Goal: Task Accomplishment & Management: Use online tool/utility

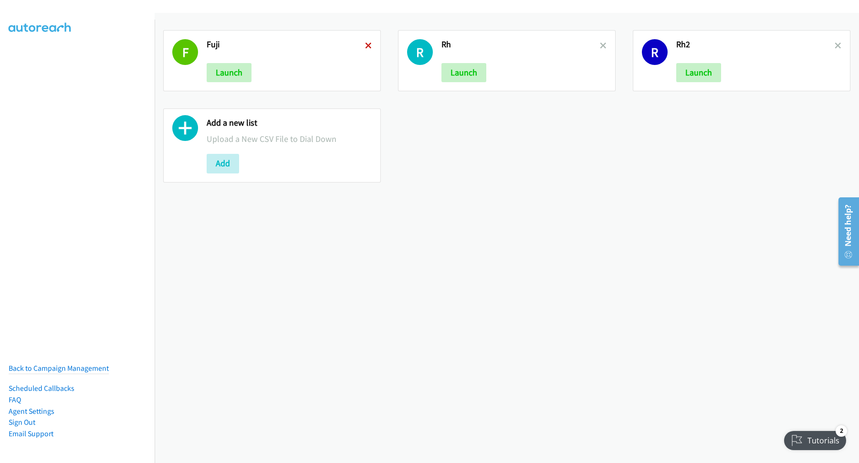
click at [365, 47] on icon at bounding box center [368, 46] width 7 height 7
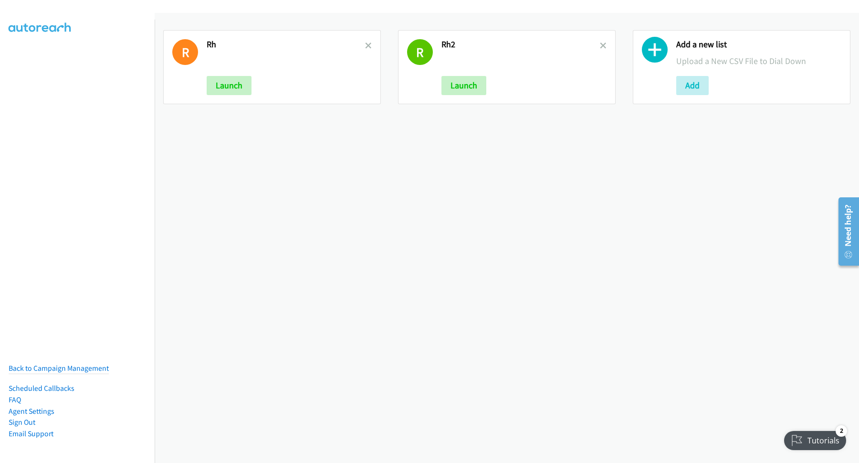
click at [361, 45] on h2 "Rh" at bounding box center [286, 44] width 158 height 11
click at [367, 46] on icon at bounding box center [368, 46] width 7 height 7
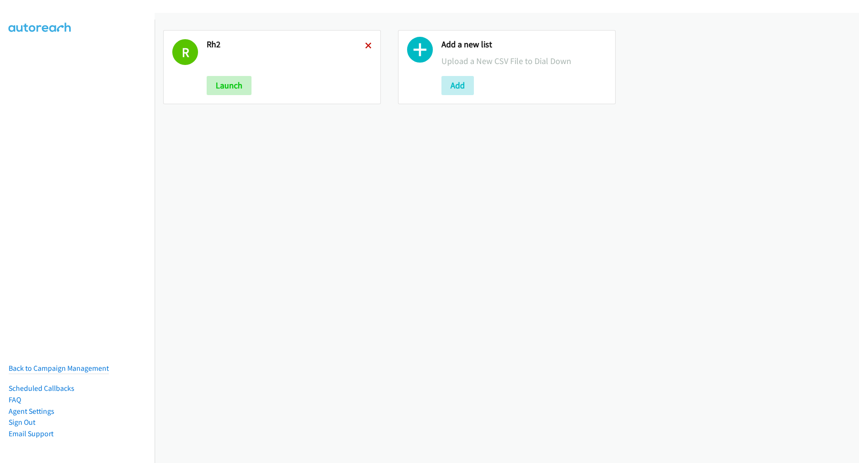
click at [365, 47] on icon at bounding box center [368, 46] width 7 height 7
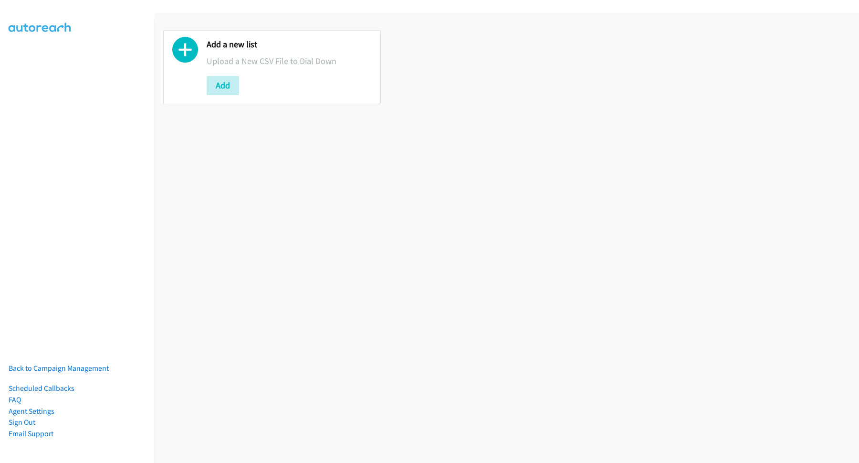
click at [449, 84] on div "Add a new list Upload a New CSV File to Dial Down Add" at bounding box center [507, 66] width 705 height 91
click at [231, 84] on button "Add" at bounding box center [223, 85] width 32 height 19
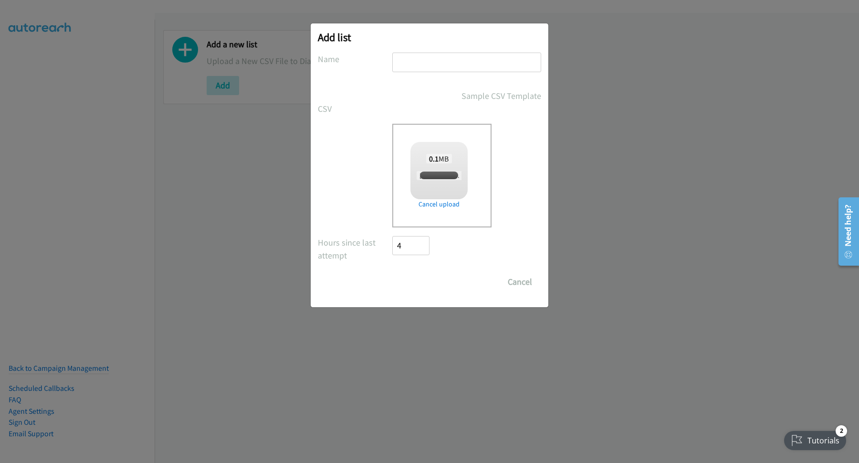
click at [463, 66] on input "text" at bounding box center [466, 63] width 149 height 20
checkbox input "true"
type input "sa"
click at [427, 277] on input "Save List" at bounding box center [417, 281] width 50 height 19
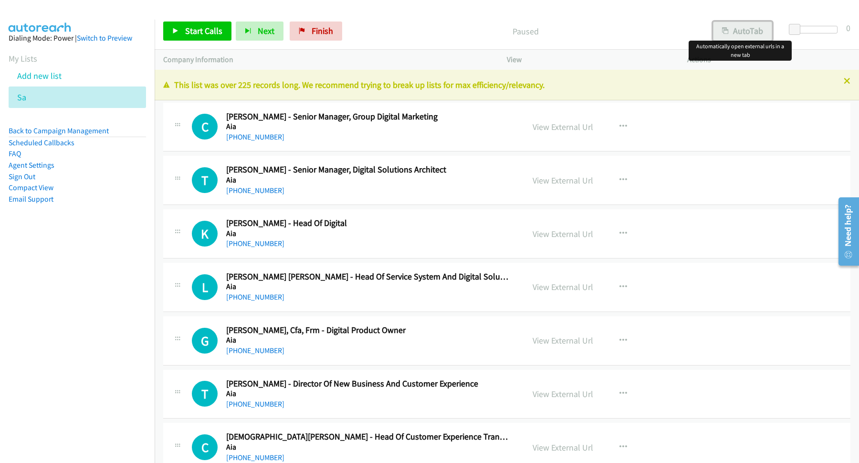
click at [731, 31] on button "AutoTab" at bounding box center [742, 30] width 59 height 19
click at [206, 27] on span "Start Calls" at bounding box center [203, 30] width 37 height 11
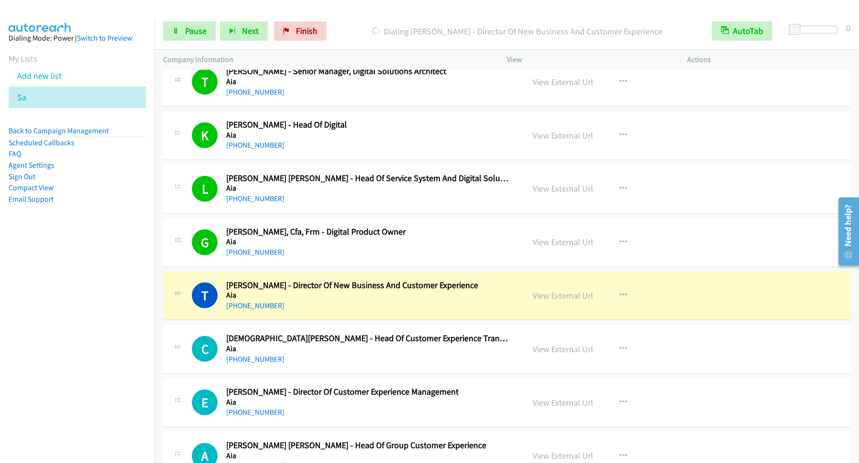
scroll to position [129, 0]
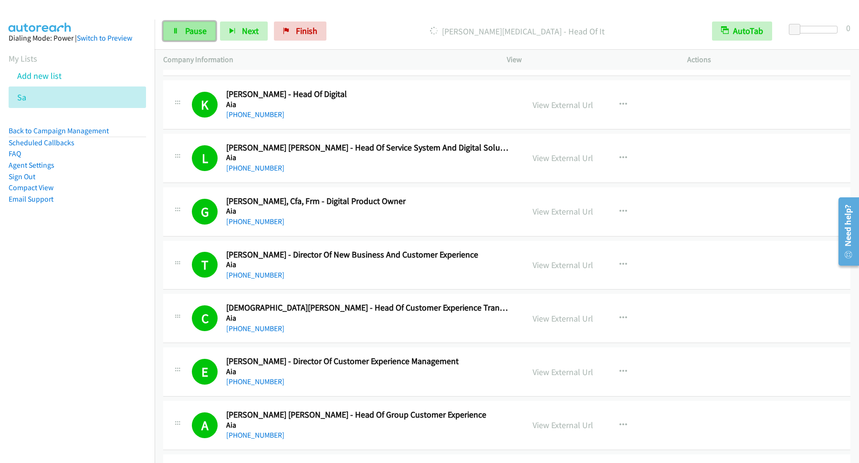
click at [205, 40] on link "Pause" at bounding box center [189, 30] width 53 height 19
click at [211, 24] on link "Start Calls" at bounding box center [197, 30] width 68 height 19
click at [205, 33] on span "Pause" at bounding box center [195, 30] width 21 height 11
click at [189, 29] on span "Start Calls" at bounding box center [203, 30] width 37 height 11
click at [207, 35] on span "Pause" at bounding box center [195, 30] width 21 height 11
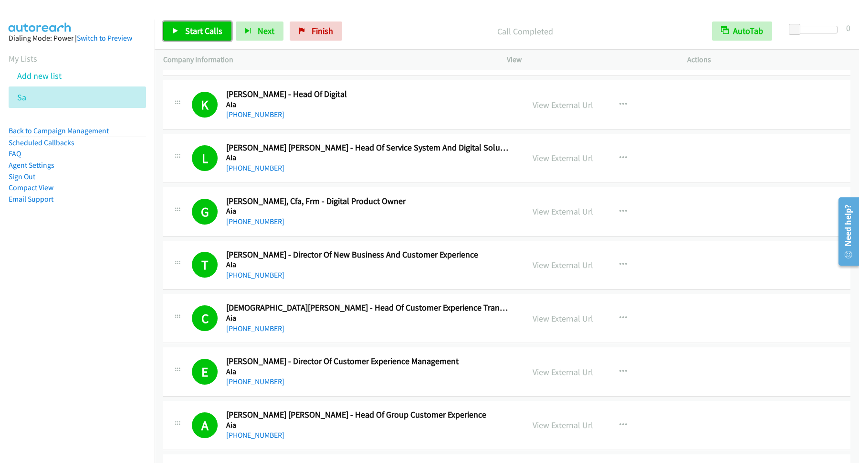
click at [196, 29] on span "Start Calls" at bounding box center [203, 30] width 37 height 11
click at [188, 23] on link "Pause" at bounding box center [189, 30] width 53 height 19
click at [211, 33] on span "Start Calls" at bounding box center [203, 30] width 37 height 11
click at [200, 40] on link "Pause" at bounding box center [189, 30] width 53 height 19
click at [186, 38] on link "Start Calls" at bounding box center [197, 30] width 68 height 19
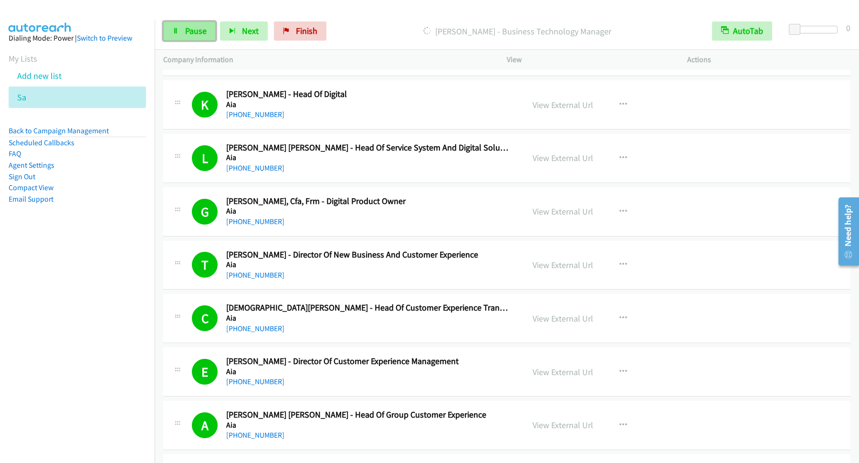
click at [201, 33] on span "Pause" at bounding box center [195, 30] width 21 height 11
click at [219, 31] on span "Start Calls" at bounding box center [203, 30] width 37 height 11
click at [196, 38] on link "Pause" at bounding box center [189, 30] width 53 height 19
click at [205, 33] on span "Start Calls" at bounding box center [203, 30] width 37 height 11
click at [200, 36] on span "Pause" at bounding box center [195, 30] width 21 height 11
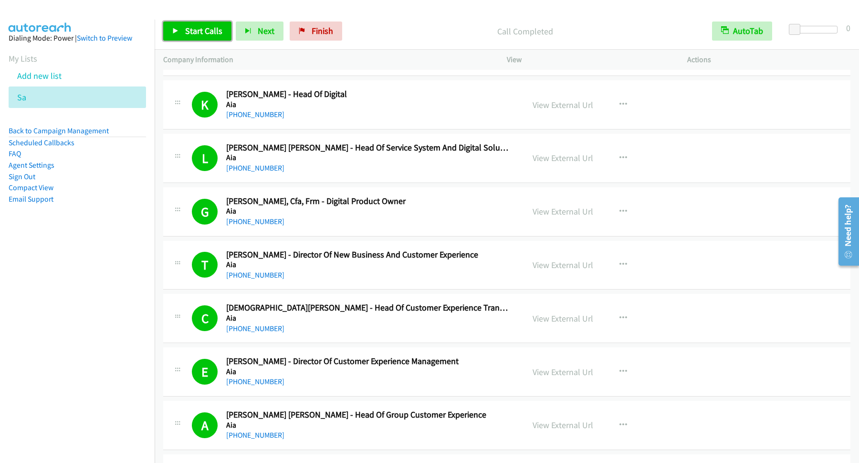
click at [222, 29] on span "Start Calls" at bounding box center [203, 30] width 37 height 11
click at [191, 34] on span "Pause" at bounding box center [195, 30] width 21 height 11
click at [203, 40] on link "Start Calls" at bounding box center [197, 30] width 68 height 19
click at [226, 420] on div "A" at bounding box center [209, 425] width 34 height 26
click at [196, 34] on span "Pause" at bounding box center [195, 30] width 21 height 11
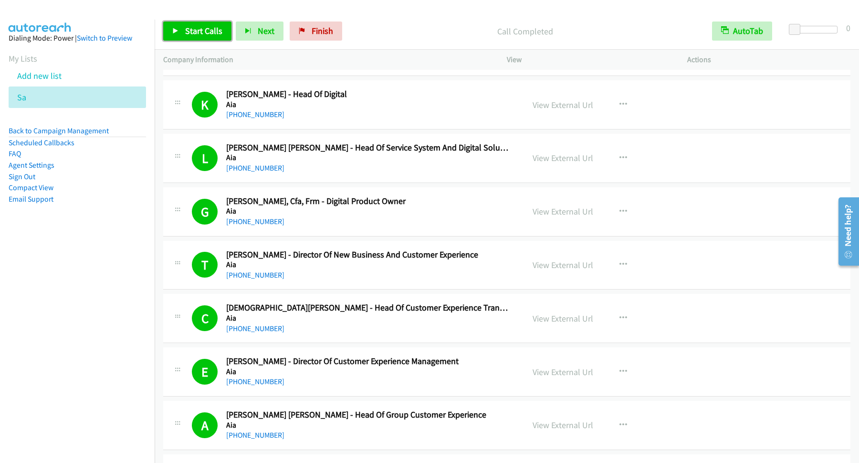
click at [226, 36] on link "Start Calls" at bounding box center [197, 30] width 68 height 19
click at [208, 31] on link "Pause" at bounding box center [189, 30] width 53 height 19
click at [195, 35] on span "Start Calls" at bounding box center [203, 30] width 37 height 11
click at [200, 32] on span "Pause" at bounding box center [195, 30] width 21 height 11
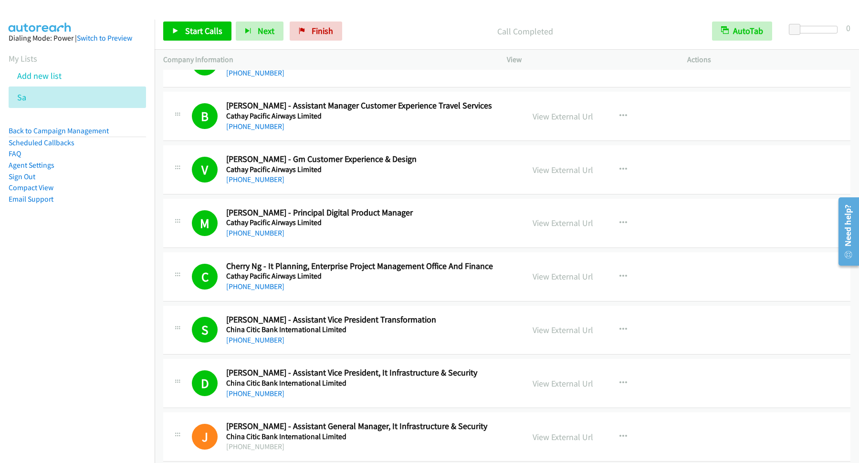
scroll to position [4511, 0]
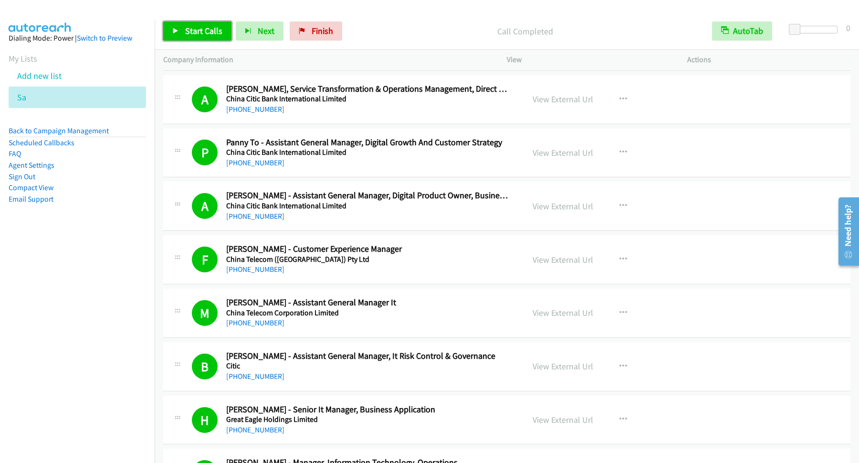
click at [217, 36] on span "Start Calls" at bounding box center [203, 30] width 37 height 11
click at [196, 38] on link "Pause" at bounding box center [189, 30] width 53 height 19
click at [204, 36] on span "Start Calls" at bounding box center [203, 30] width 37 height 11
click at [182, 23] on link "Pause" at bounding box center [189, 30] width 53 height 19
click at [222, 40] on link "Start Calls" at bounding box center [197, 30] width 68 height 19
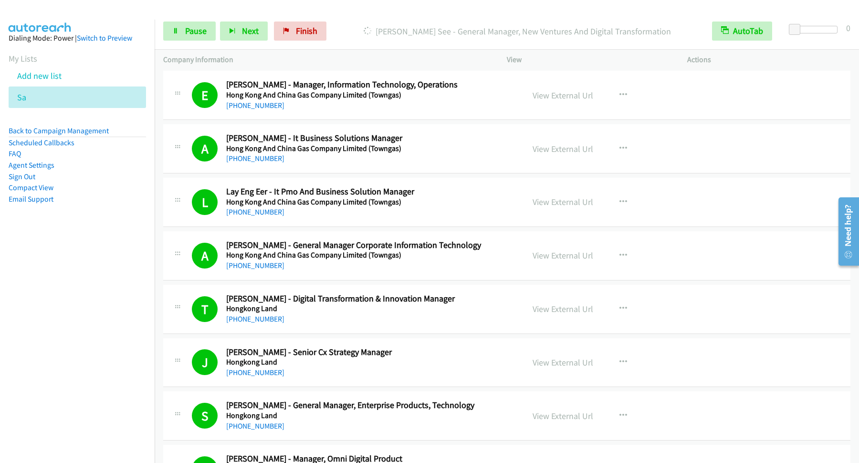
scroll to position [4898, 0]
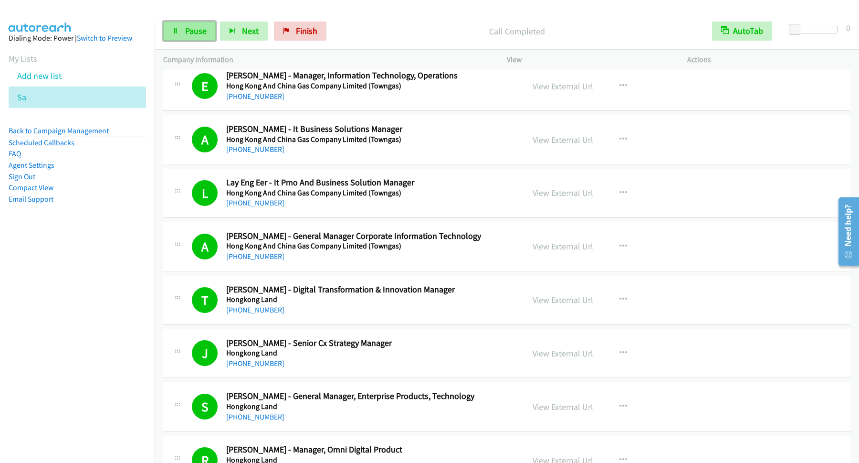
click at [201, 28] on span "Pause" at bounding box center [195, 30] width 21 height 11
click at [217, 35] on span "Start Calls" at bounding box center [203, 30] width 37 height 11
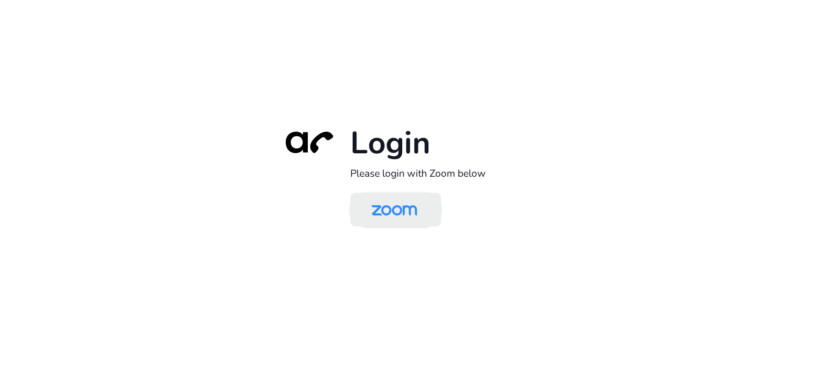
click at [406, 218] on img at bounding box center [394, 210] width 66 height 31
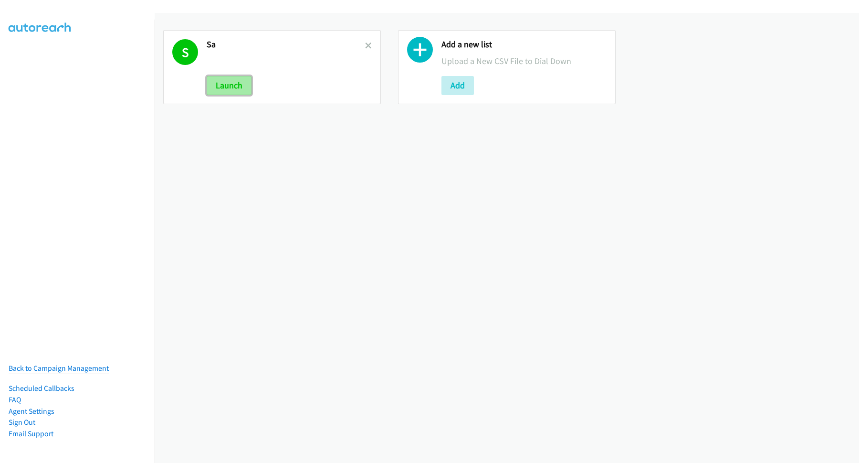
click at [232, 82] on button "Launch" at bounding box center [229, 85] width 45 height 19
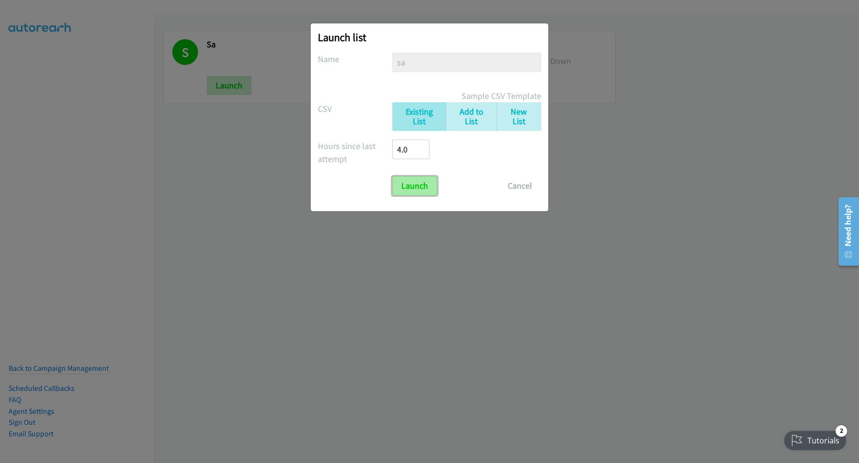
click at [430, 185] on input "Launch" at bounding box center [414, 185] width 45 height 19
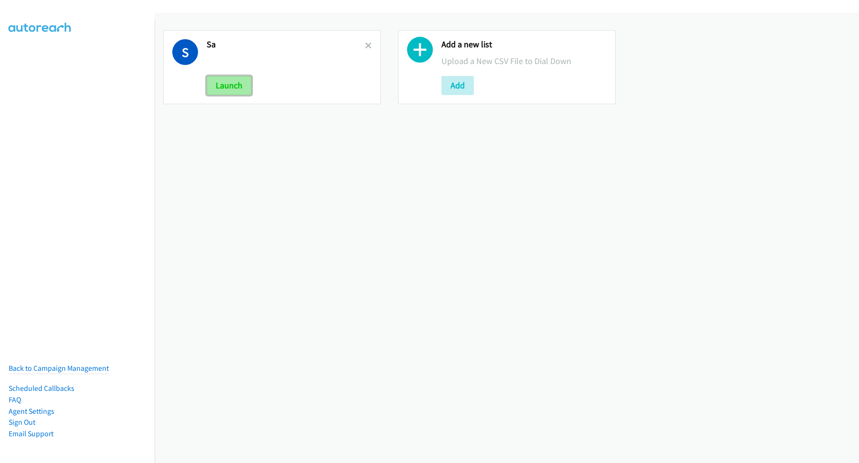
click at [237, 81] on button "Launch" at bounding box center [229, 85] width 45 height 19
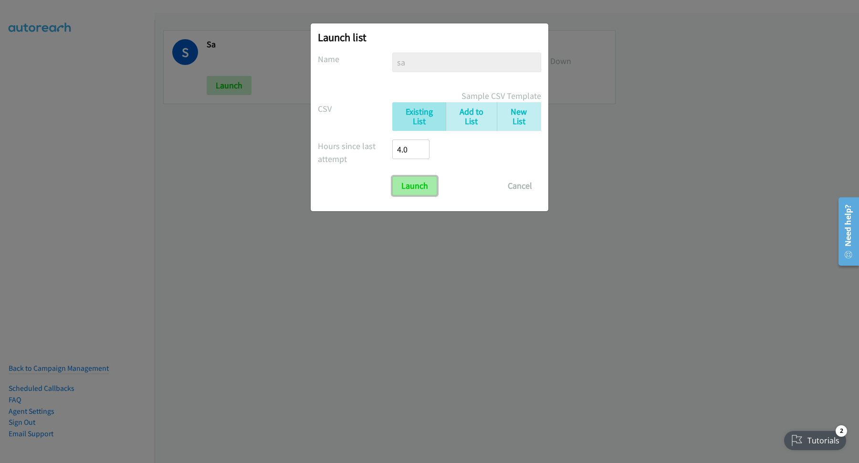
click at [422, 183] on input "Launch" at bounding box center [414, 185] width 45 height 19
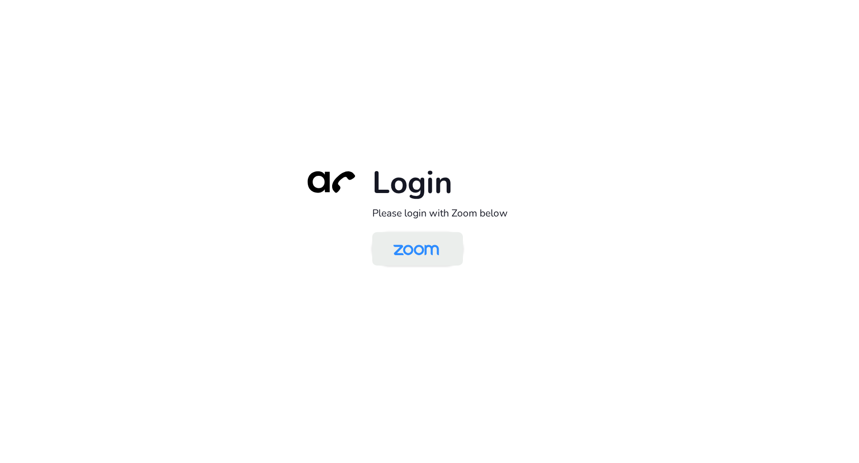
click at [399, 246] on img at bounding box center [416, 249] width 66 height 31
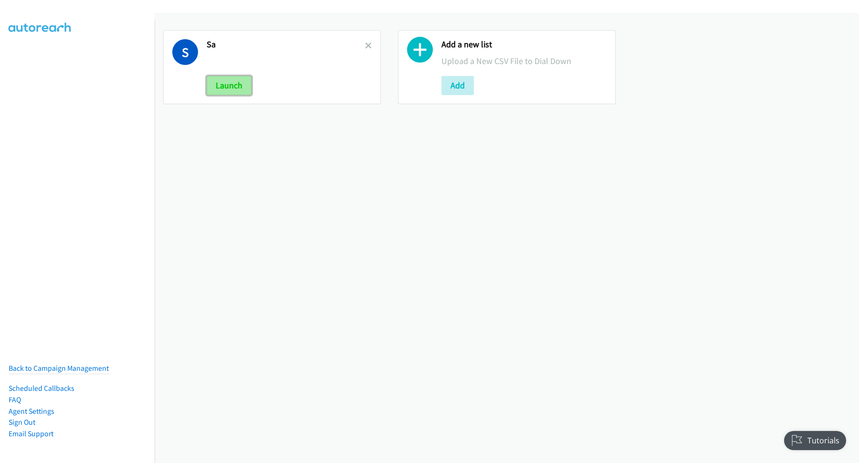
click at [235, 88] on button "Launch" at bounding box center [229, 85] width 45 height 19
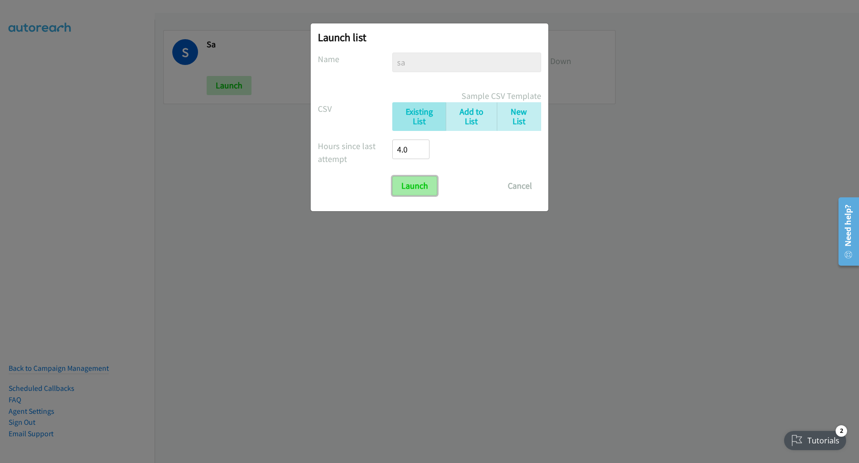
click at [424, 189] on input "Launch" at bounding box center [414, 185] width 45 height 19
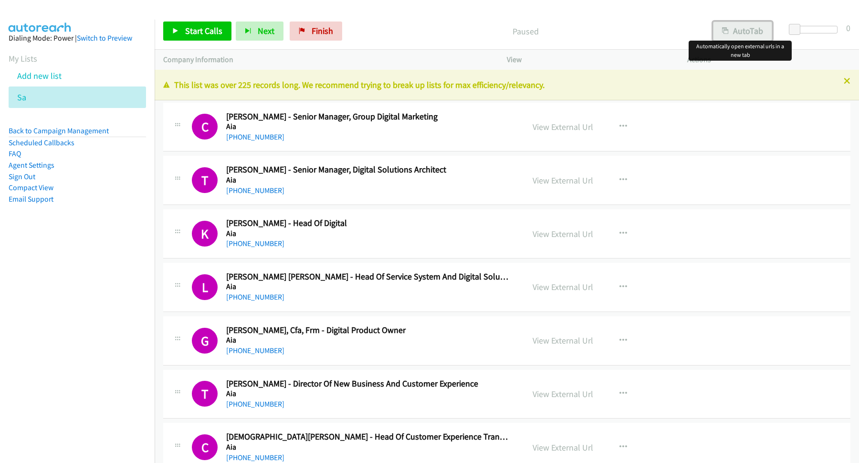
click at [733, 31] on button "AutoTab" at bounding box center [742, 30] width 59 height 19
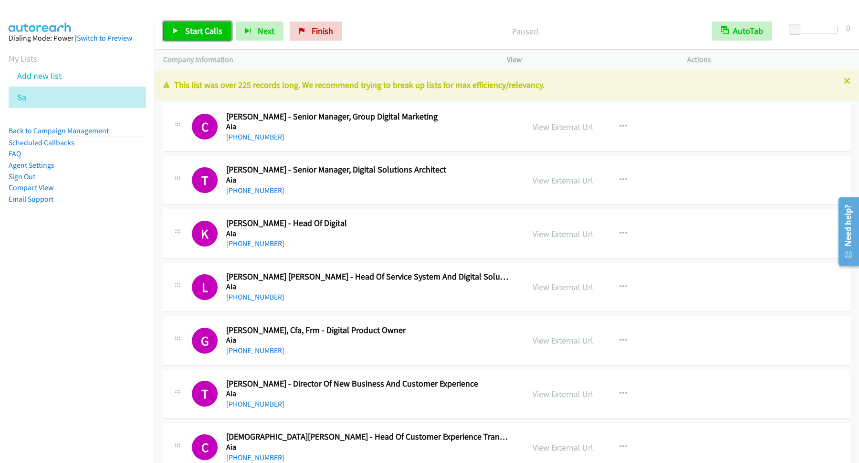
click at [205, 33] on span "Start Calls" at bounding box center [203, 30] width 37 height 11
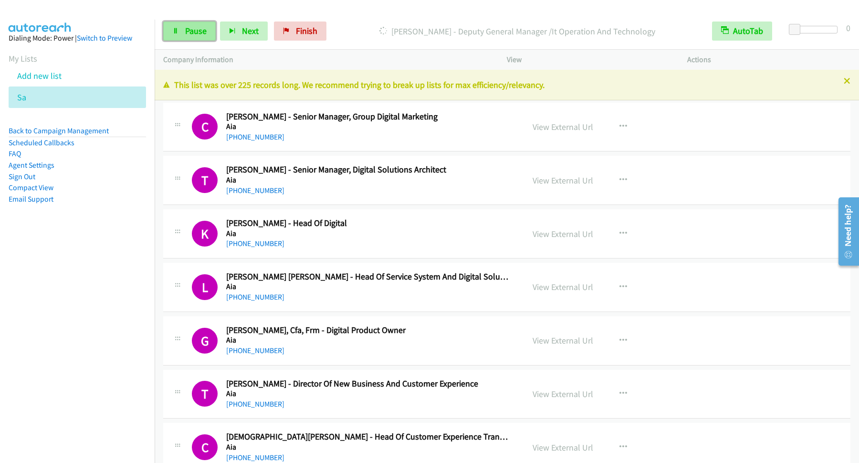
click at [201, 35] on span "Pause" at bounding box center [195, 30] width 21 height 11
click at [222, 29] on span "Start Calls" at bounding box center [203, 30] width 37 height 11
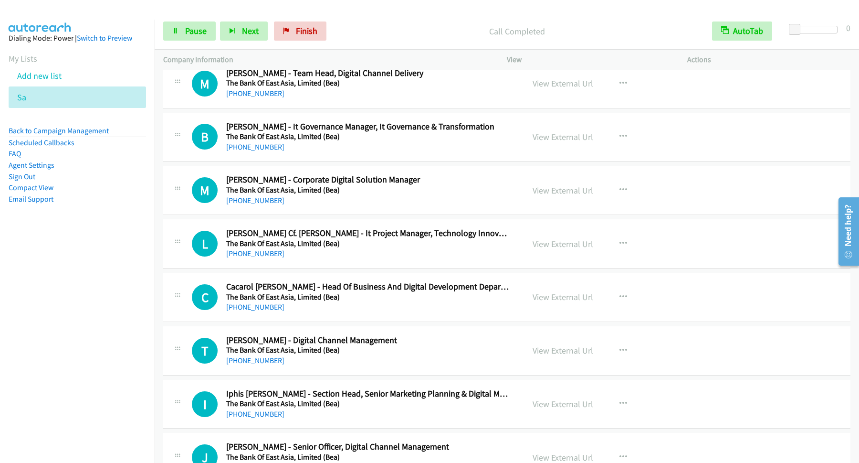
scroll to position [6702, 0]
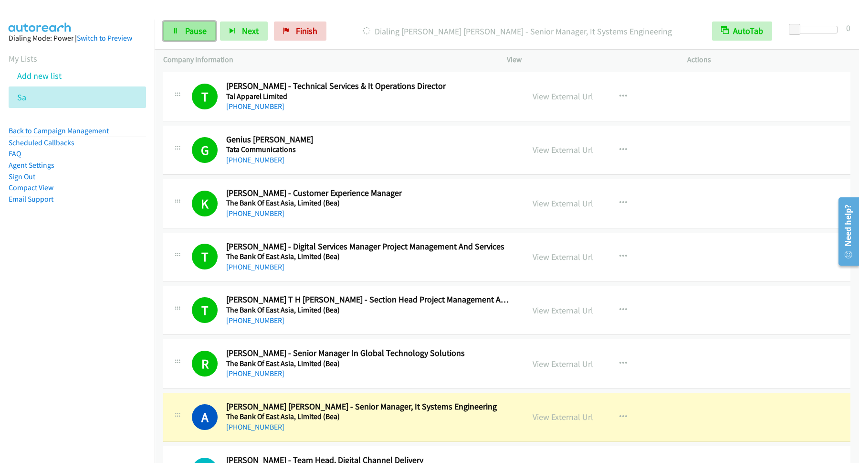
click at [197, 34] on span "Pause" at bounding box center [195, 30] width 21 height 11
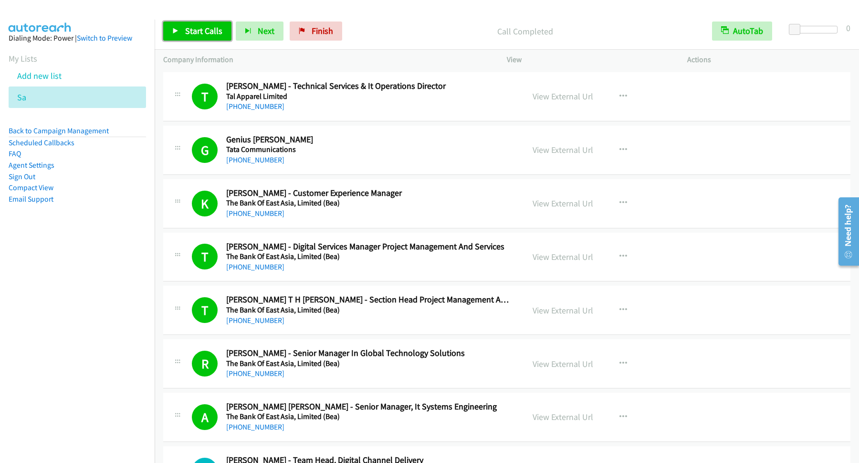
click at [188, 24] on link "Start Calls" at bounding box center [197, 30] width 68 height 19
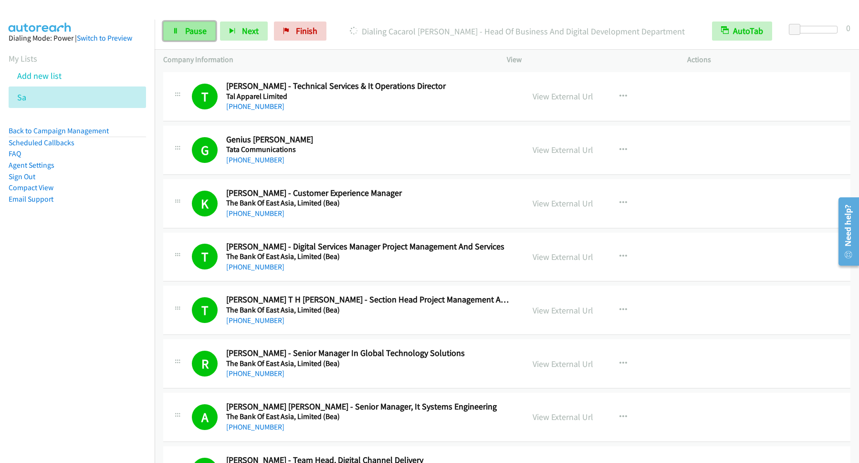
click at [199, 28] on span "Pause" at bounding box center [195, 30] width 21 height 11
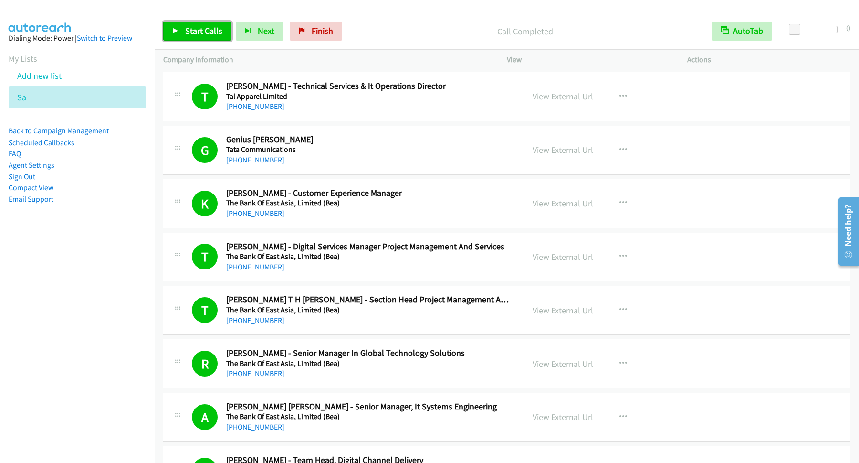
click at [212, 31] on span "Start Calls" at bounding box center [203, 30] width 37 height 11
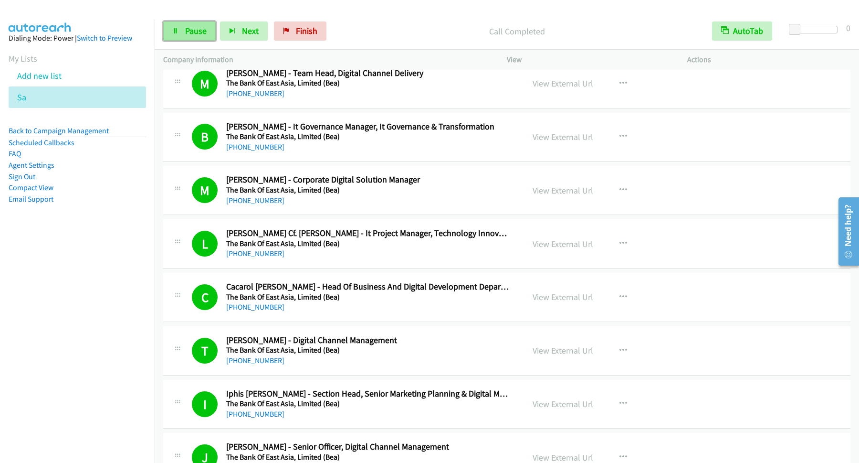
click at [202, 34] on span "Pause" at bounding box center [195, 30] width 21 height 11
click at [200, 37] on link "Start Calls" at bounding box center [197, 30] width 68 height 19
click at [184, 36] on link "Pause" at bounding box center [189, 30] width 53 height 19
click at [213, 27] on span "Start Calls" at bounding box center [203, 30] width 37 height 11
click at [191, 29] on span "Pause" at bounding box center [195, 30] width 21 height 11
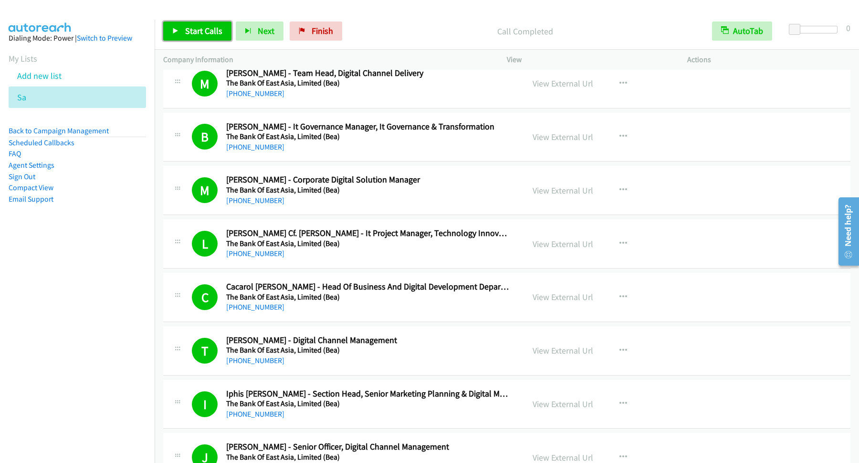
click at [215, 31] on span "Start Calls" at bounding box center [203, 30] width 37 height 11
click at [202, 38] on link "Pause" at bounding box center [189, 30] width 53 height 19
